Goal: Task Accomplishment & Management: Use online tool/utility

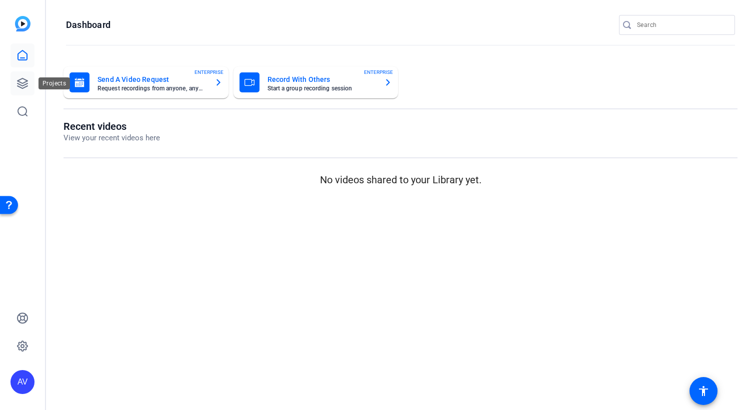
click at [23, 80] on icon at bounding box center [22, 83] width 12 height 12
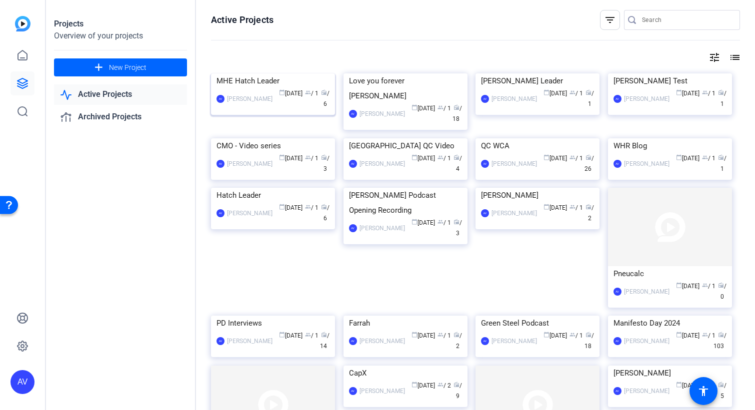
click at [313, 88] on div "MHE Hatch Leader" at bounding box center [272, 80] width 113 height 15
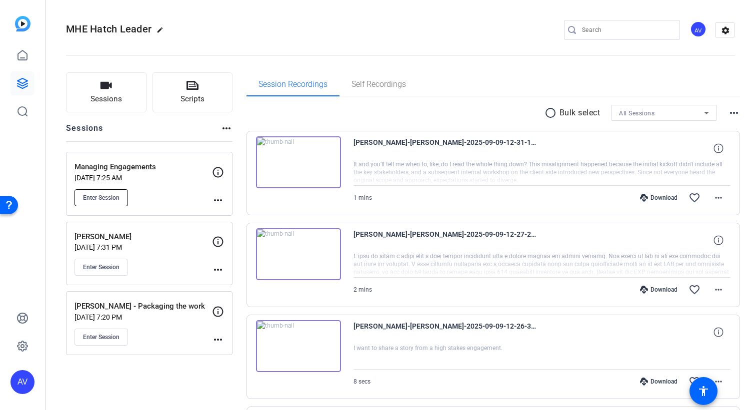
click at [110, 199] on span "Enter Session" at bounding box center [101, 198] width 36 height 8
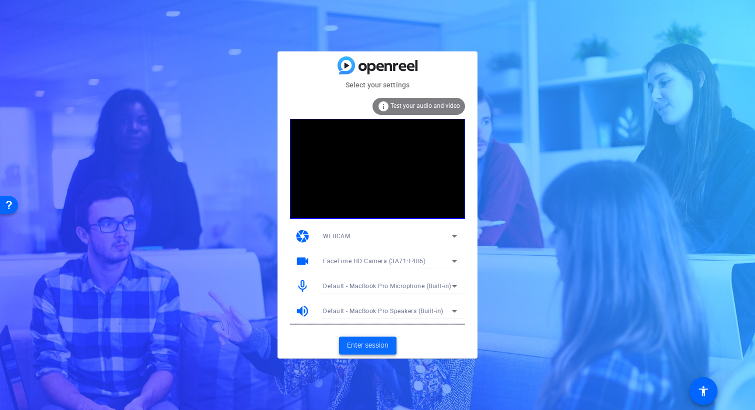
click at [369, 348] on span "Enter session" at bounding box center [367, 345] width 41 height 10
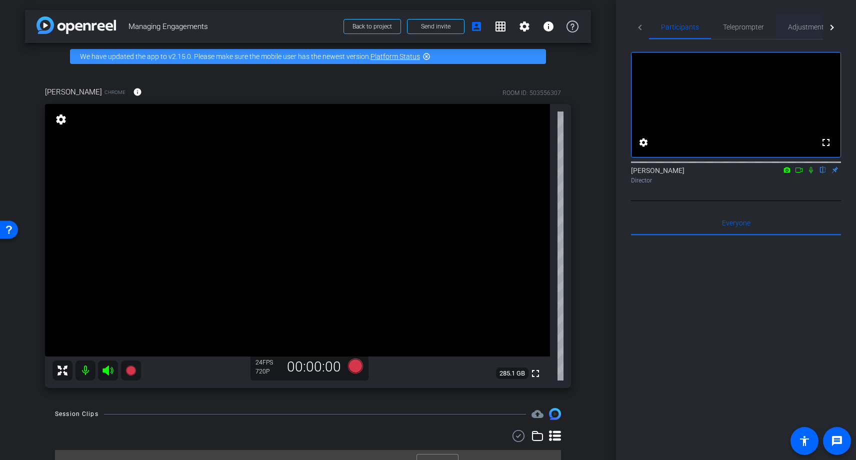
click at [754, 29] on span "Adjustments" at bounding box center [807, 26] width 39 height 7
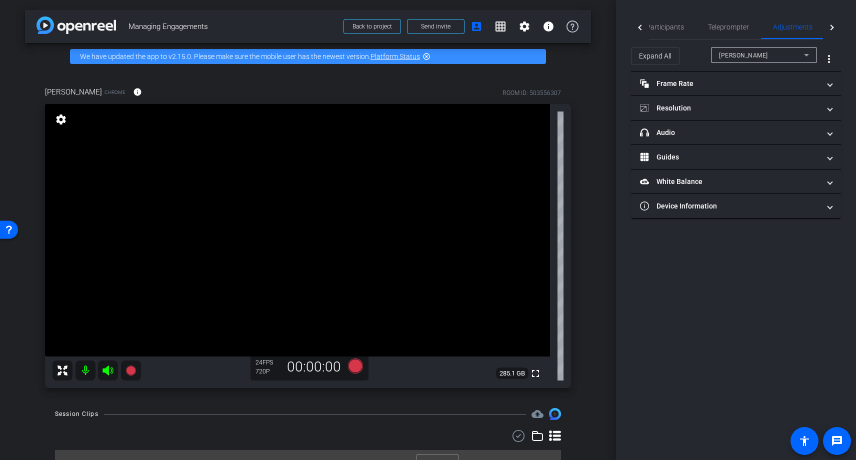
click at [587, 84] on div "Jan Lategan Chrome info ROOM ID: 503556307 fullscreen settings 285.1 GB 24 FPS …" at bounding box center [308, 234] width 566 height 328
click at [661, 28] on span "Participants" at bounding box center [665, 26] width 38 height 7
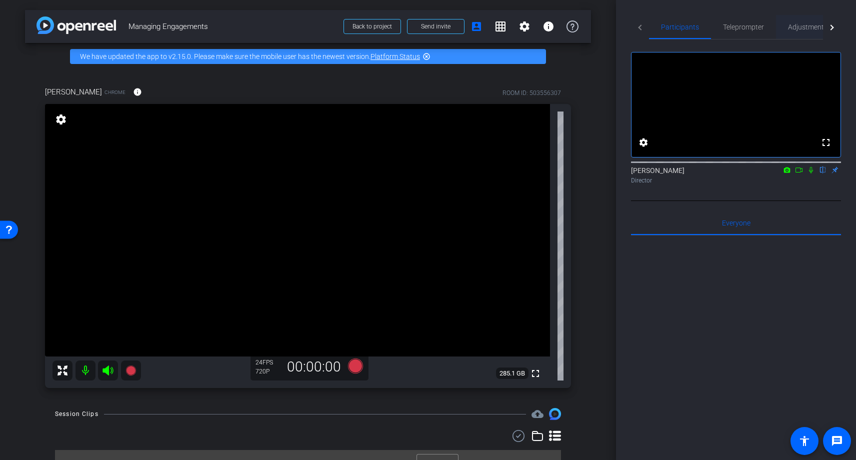
click at [754, 22] on span "Adjustments" at bounding box center [807, 27] width 39 height 24
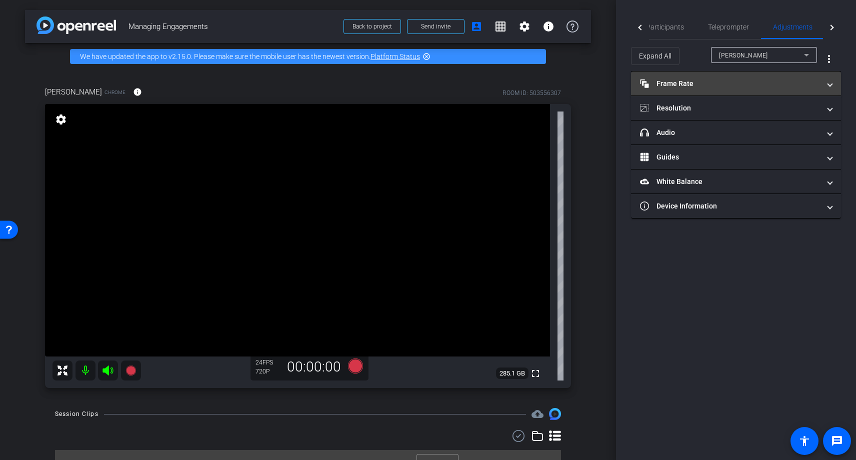
click at [667, 88] on mat-panel-title "Frame Rate Frame Rate" at bounding box center [730, 83] width 180 height 10
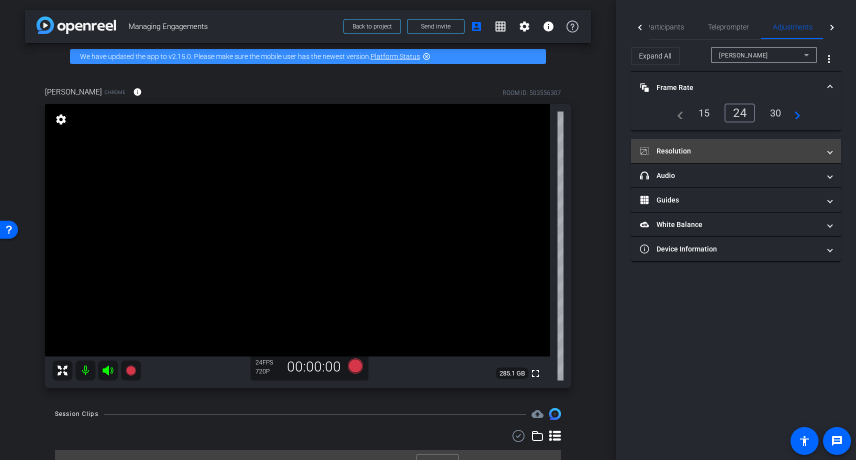
click at [678, 144] on mat-expansion-panel-header "Resolution" at bounding box center [736, 151] width 210 height 24
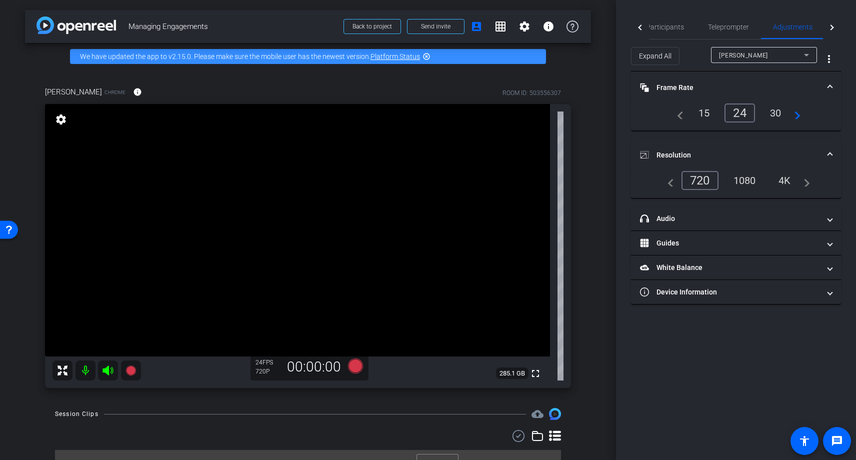
click at [747, 179] on div "1080" at bounding box center [744, 180] width 37 height 17
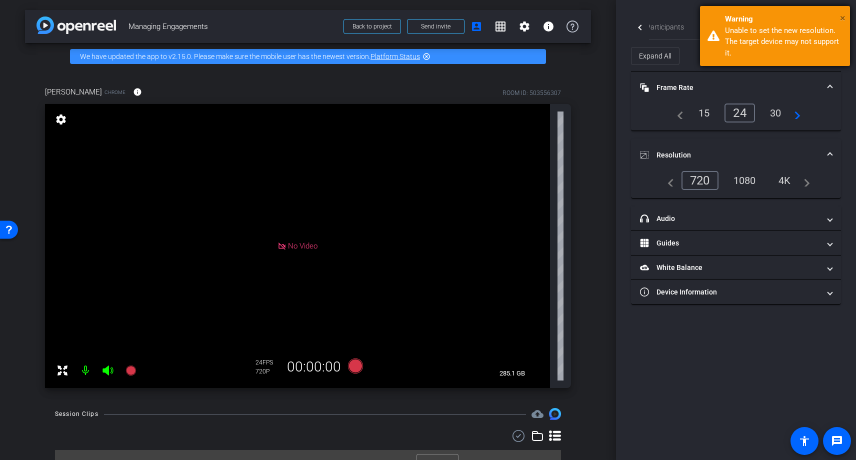
click at [754, 18] on span "×" at bounding box center [842, 18] width 5 height 12
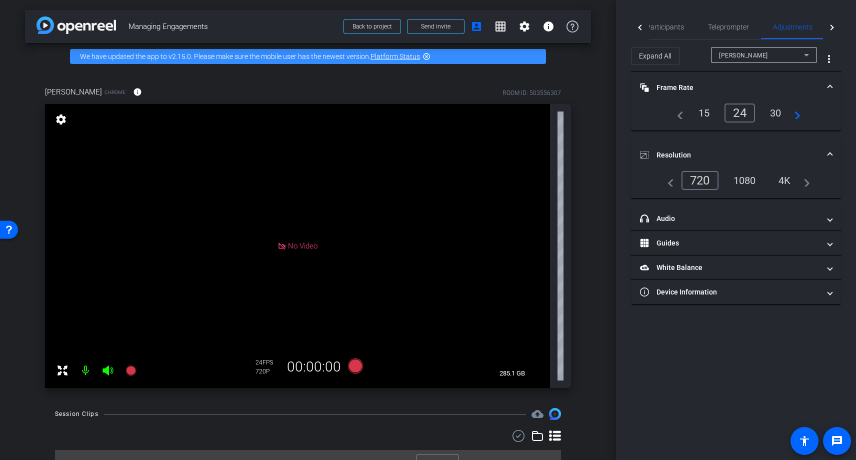
click at [703, 108] on div "15" at bounding box center [704, 112] width 26 height 17
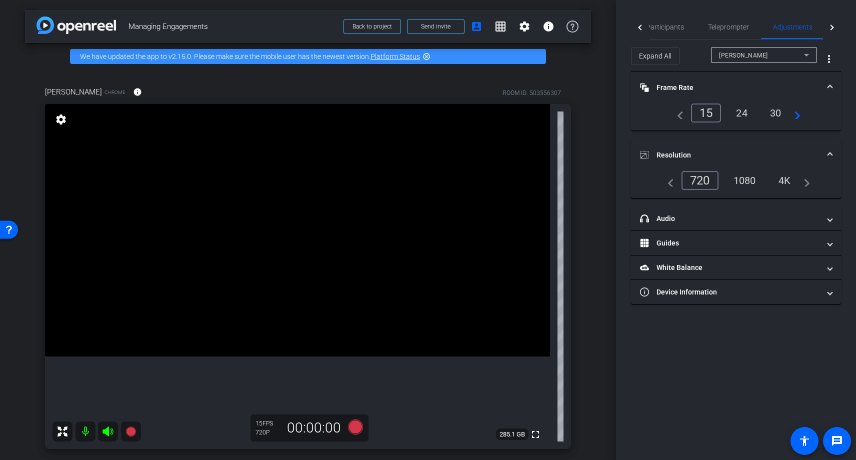
click at [743, 113] on div "24" at bounding box center [741, 112] width 26 height 17
click at [754, 112] on div "30" at bounding box center [775, 112] width 26 height 17
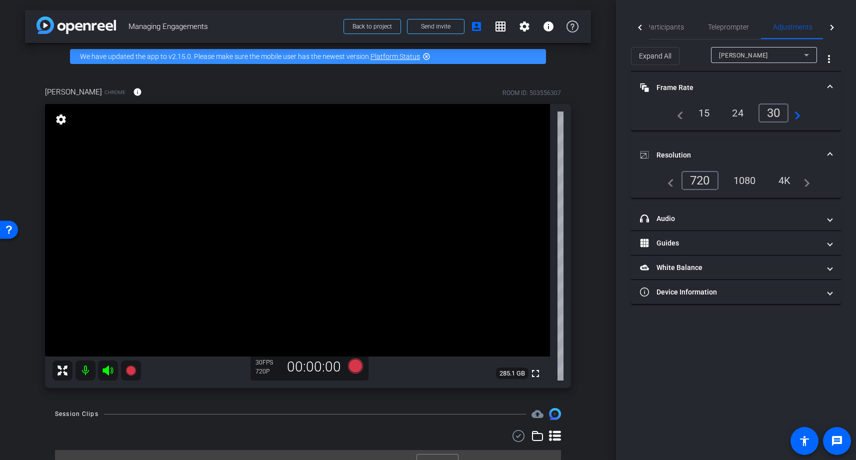
click at [606, 154] on div "arrow_back Managing Engagements Back to project Send invite account_box grid_on…" at bounding box center [308, 230] width 616 height 460
click at [671, 25] on span "Participants" at bounding box center [665, 26] width 38 height 7
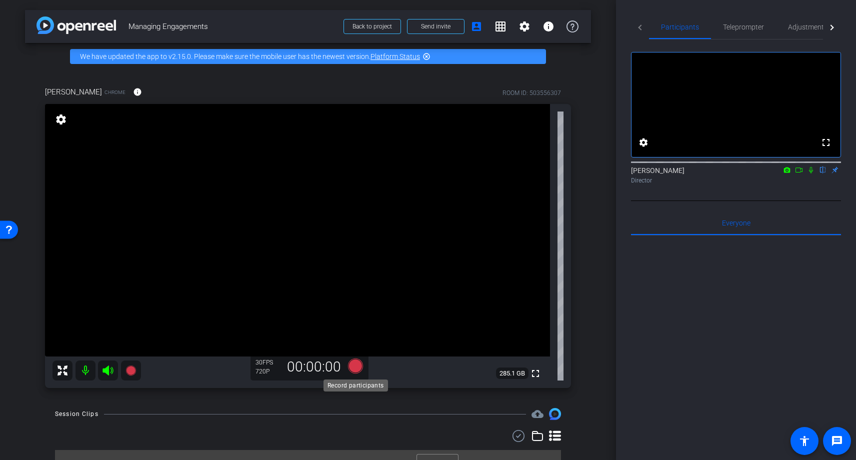
click at [358, 368] on icon at bounding box center [355, 365] width 15 height 15
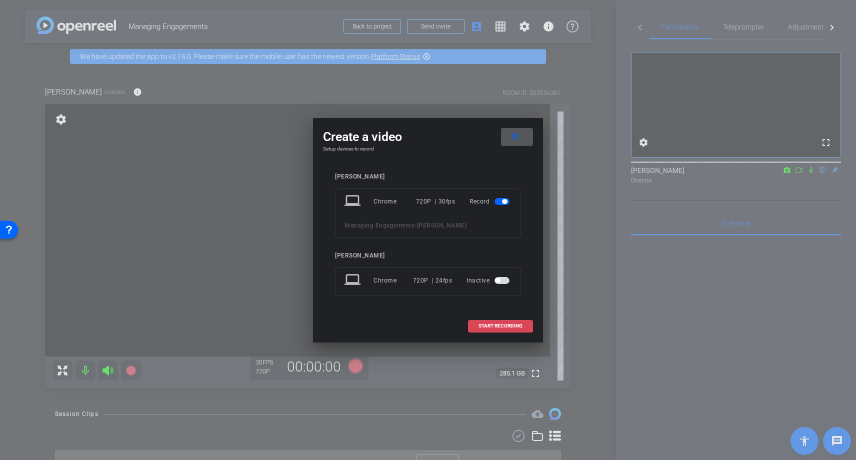
click at [500, 325] on span "START RECORDING" at bounding box center [500, 325] width 44 height 5
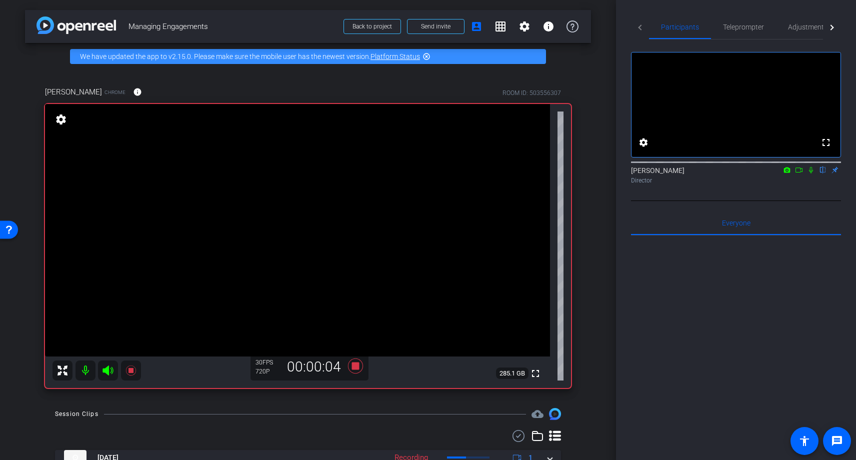
click at [754, 173] on icon at bounding box center [811, 169] width 8 height 7
click at [359, 365] on icon at bounding box center [355, 366] width 24 height 18
click at [754, 173] on icon at bounding box center [811, 169] width 8 height 7
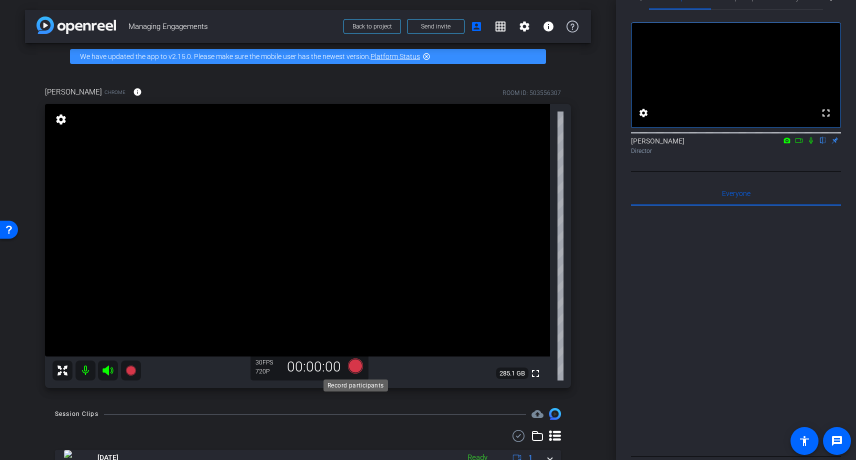
click at [355, 367] on icon at bounding box center [355, 365] width 15 height 15
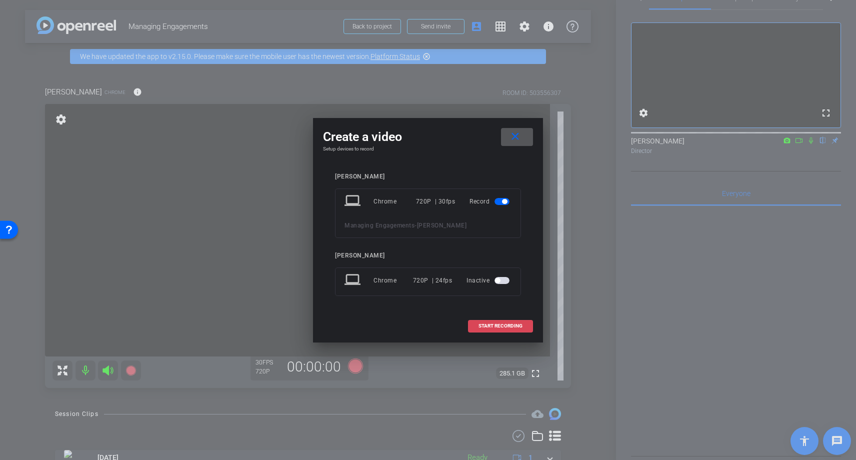
click at [484, 326] on span "START RECORDING" at bounding box center [500, 325] width 44 height 5
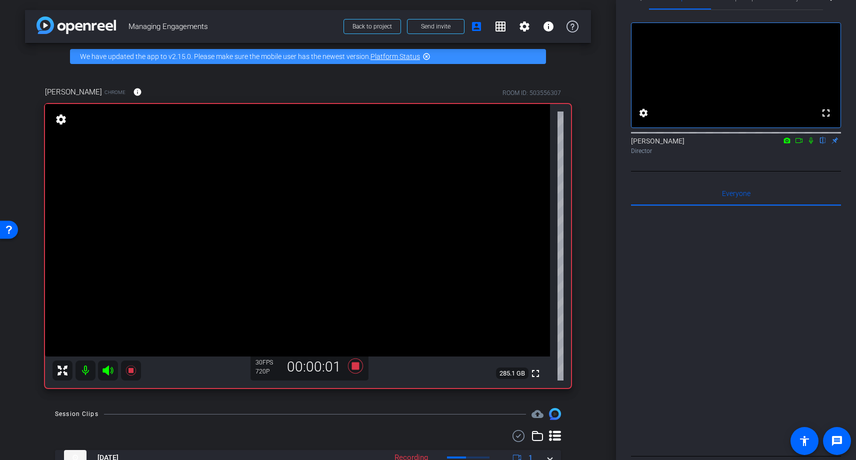
click at [754, 144] on icon at bounding box center [811, 140] width 4 height 6
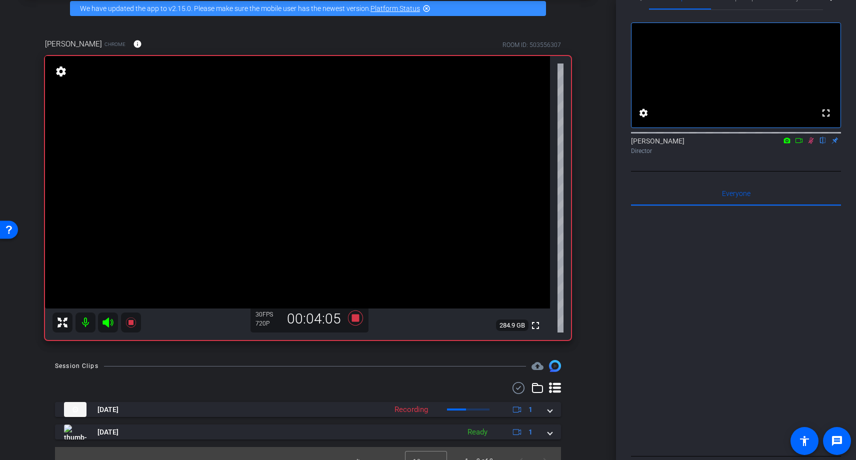
scroll to position [51, 0]
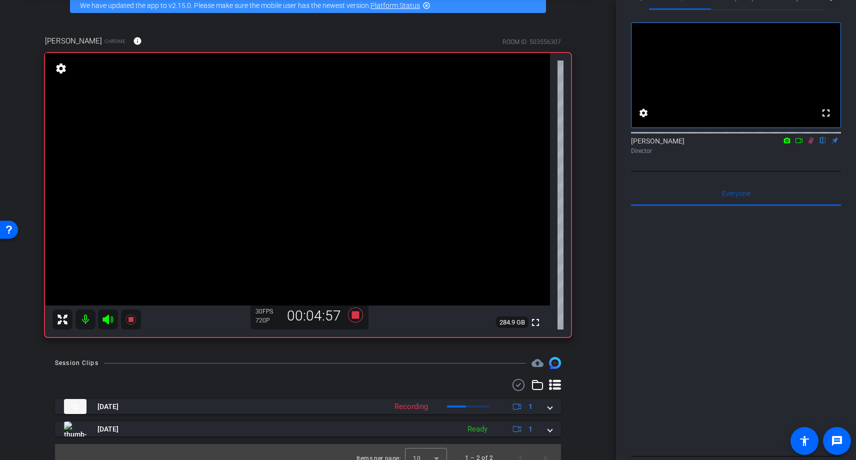
click at [754, 144] on icon at bounding box center [810, 140] width 5 height 6
click at [349, 312] on icon at bounding box center [355, 315] width 24 height 18
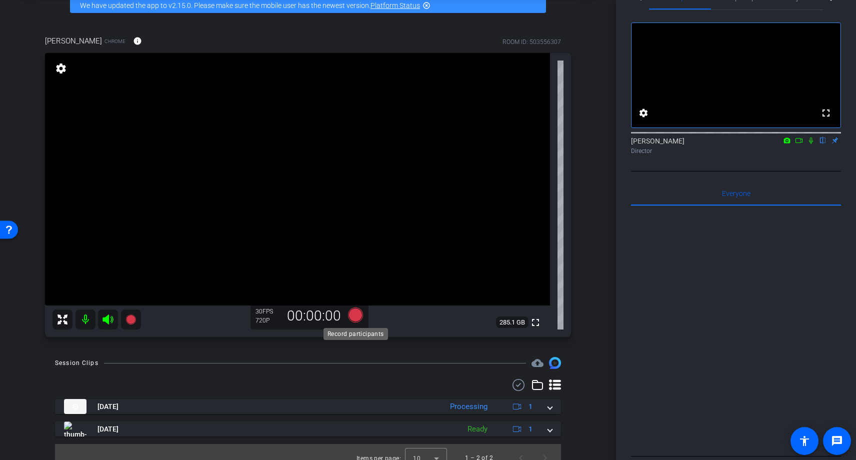
click at [354, 315] on icon at bounding box center [355, 314] width 15 height 15
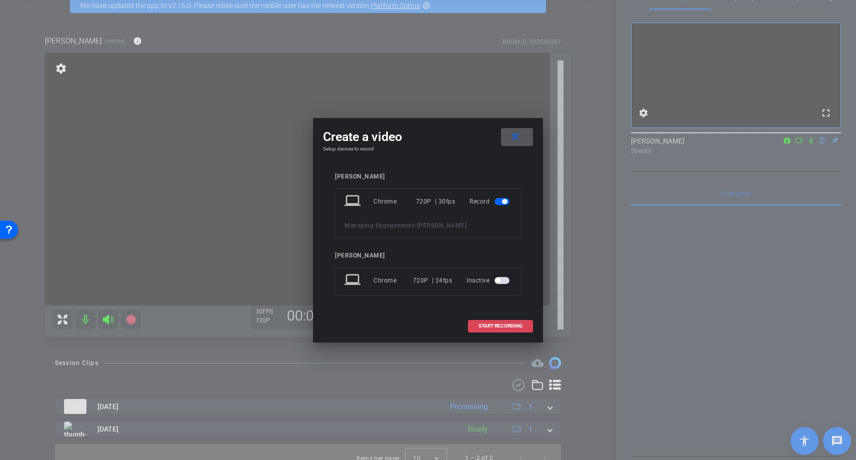
click at [501, 323] on span "START RECORDING" at bounding box center [500, 325] width 44 height 5
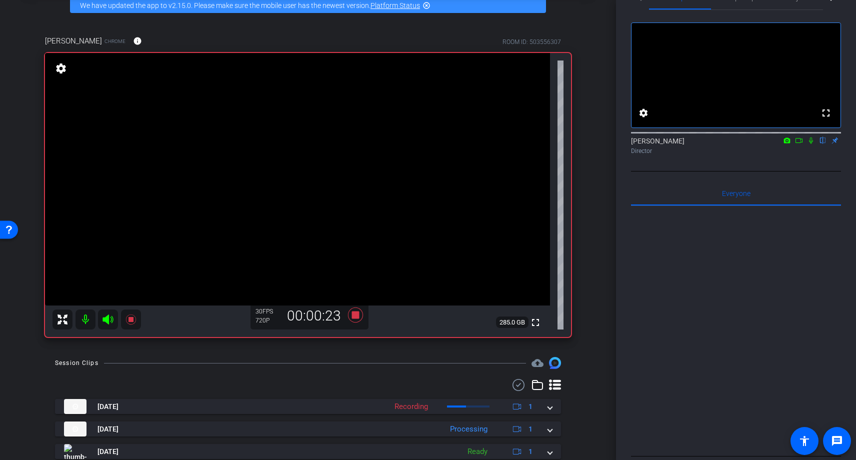
click at [754, 144] on icon at bounding box center [811, 140] width 4 height 6
click at [754, 144] on icon at bounding box center [810, 140] width 5 height 6
click at [754, 144] on icon at bounding box center [811, 140] width 4 height 6
click at [754, 144] on icon at bounding box center [810, 140] width 5 height 6
click at [357, 313] on icon at bounding box center [355, 314] width 15 height 15
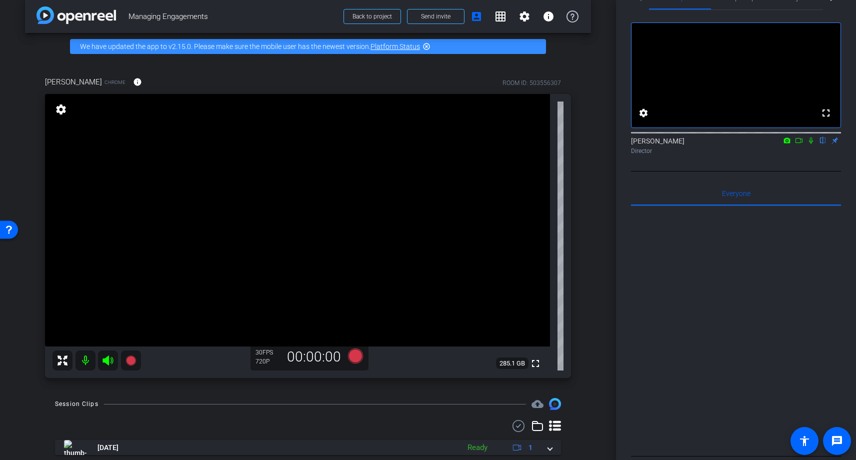
scroll to position [12, 0]
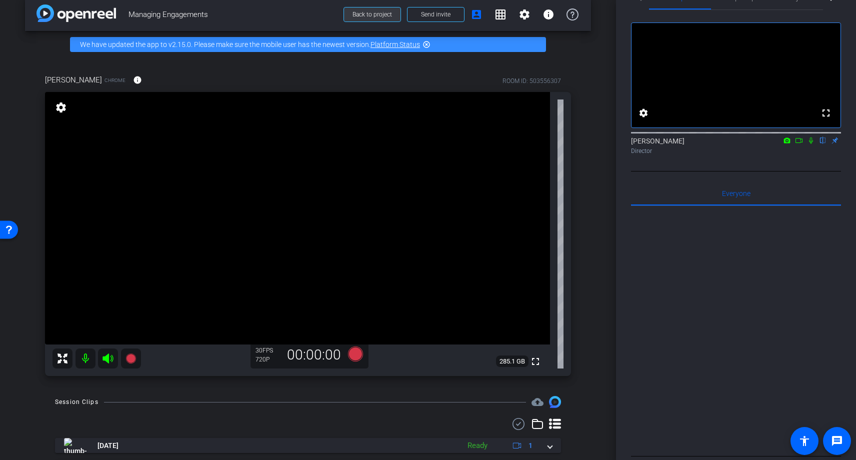
click at [369, 16] on span "Back to project" at bounding box center [371, 14] width 39 height 7
